Goal: Find specific page/section: Find specific page/section

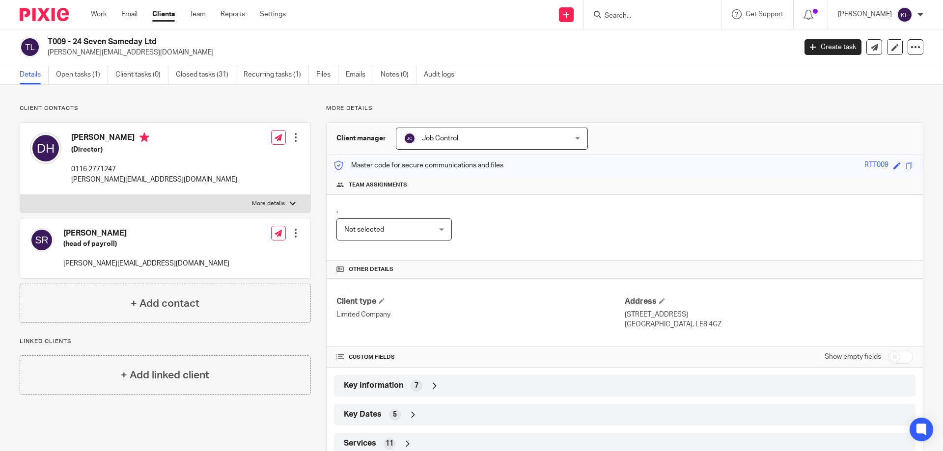
click at [436, 361] on div "CUSTOM FIELDS Show empty fields" at bounding box center [625, 357] width 577 height 20
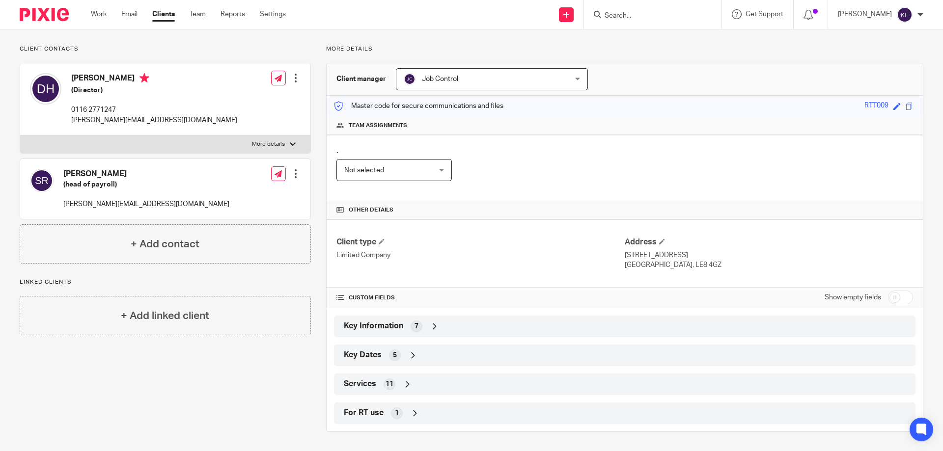
scroll to position [60, 0]
click at [418, 325] on div "7" at bounding box center [417, 326] width 12 height 12
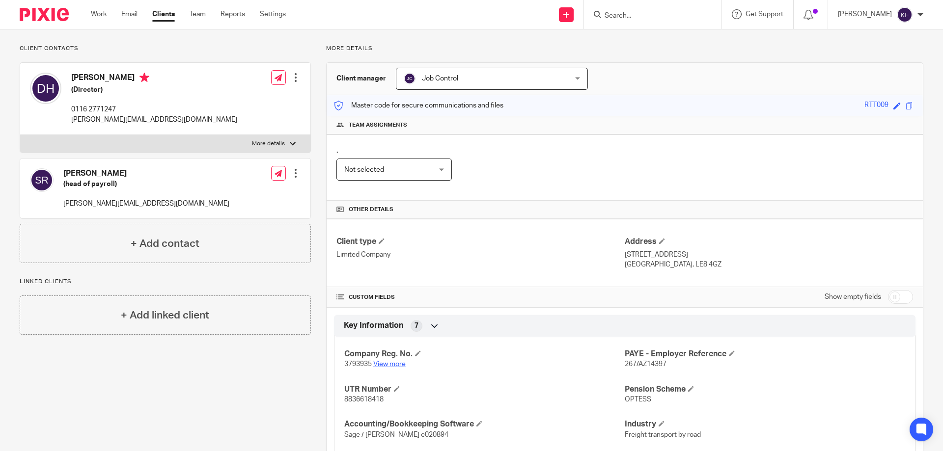
click at [390, 364] on link "View more" at bounding box center [389, 364] width 32 height 7
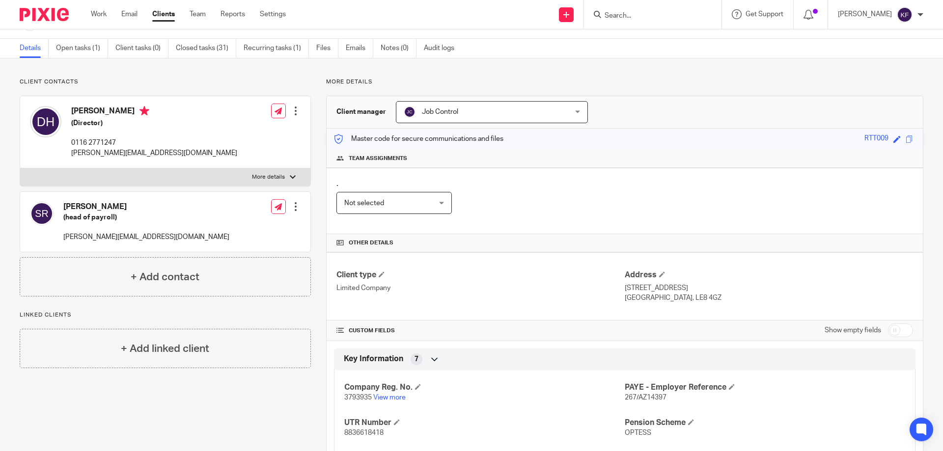
scroll to position [0, 0]
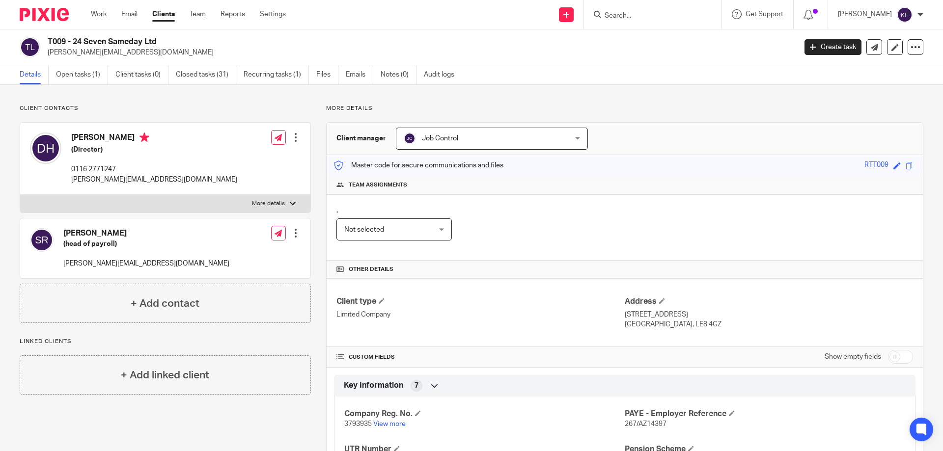
click at [426, 233] on span "Not selected" at bounding box center [386, 229] width 85 height 21
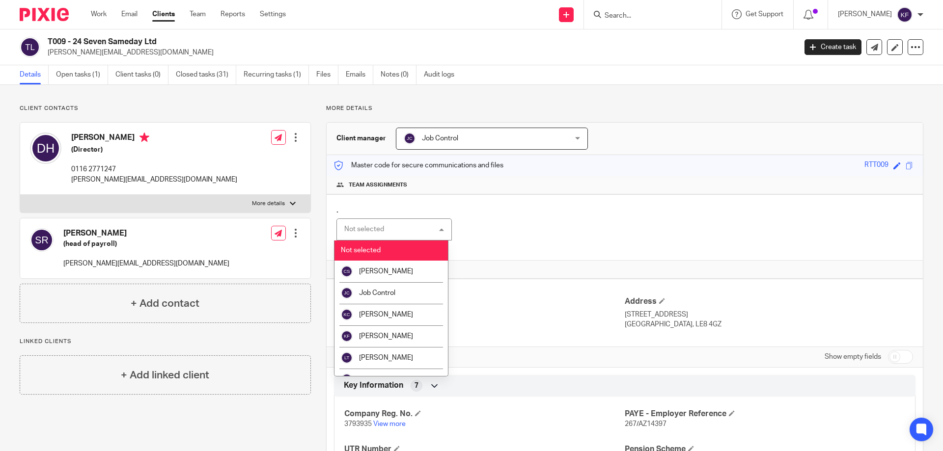
click at [426, 233] on div "Not selected Not selected" at bounding box center [394, 230] width 115 height 22
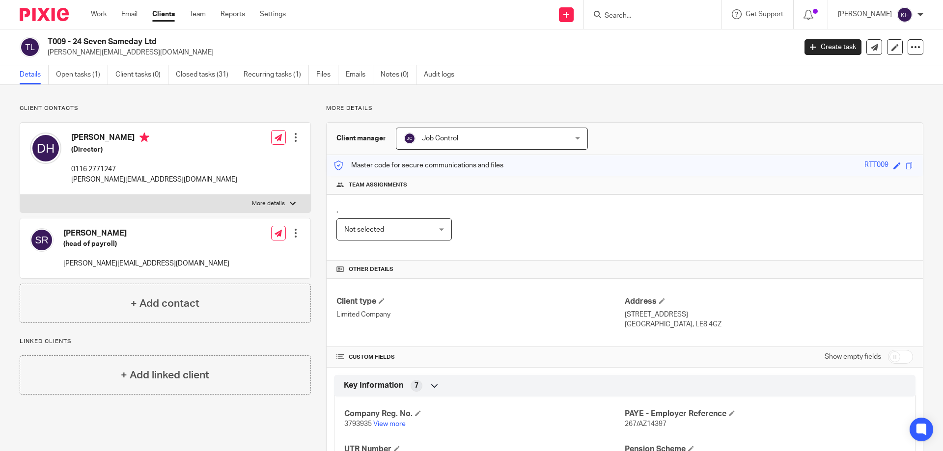
click at [550, 231] on div ". Not selected Not selected Not selected Carole Sutton Job Control Kathryn Calv…" at bounding box center [625, 228] width 596 height 66
click at [50, 12] on img at bounding box center [44, 14] width 49 height 13
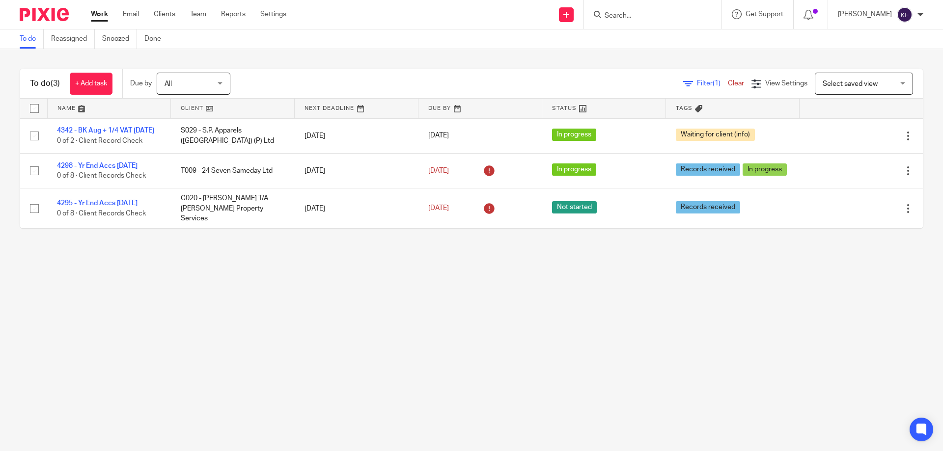
click at [466, 321] on main "To do Reassigned Snoozed Done To do (3) + Add task Due by All All [DATE] [DATE]…" at bounding box center [471, 225] width 943 height 451
